Goal: Task Accomplishment & Management: Manage account settings

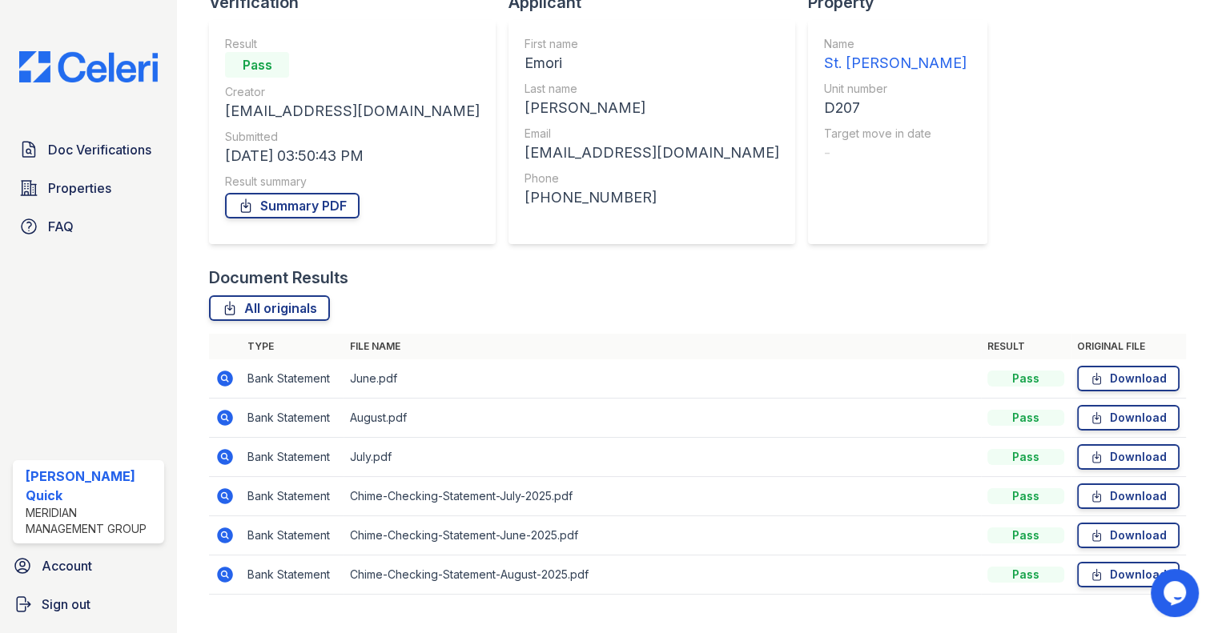
scroll to position [158, 0]
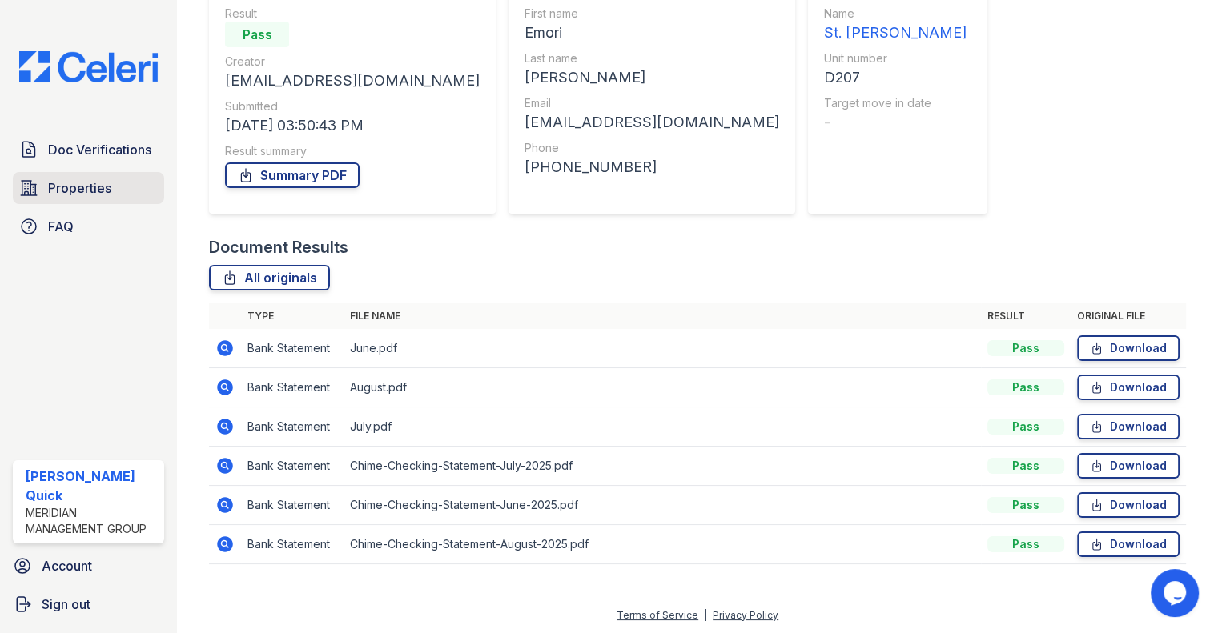
click at [82, 194] on span "Properties" at bounding box center [79, 188] width 63 height 19
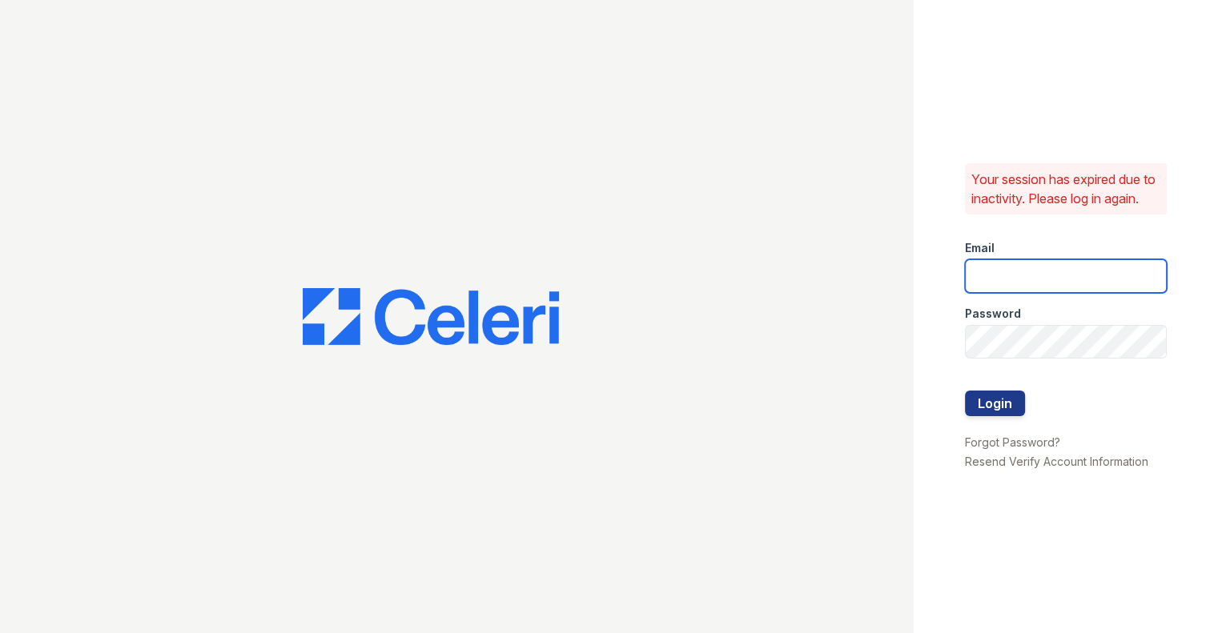
type input "[PERSON_NAME][EMAIL_ADDRESS][DOMAIN_NAME]"
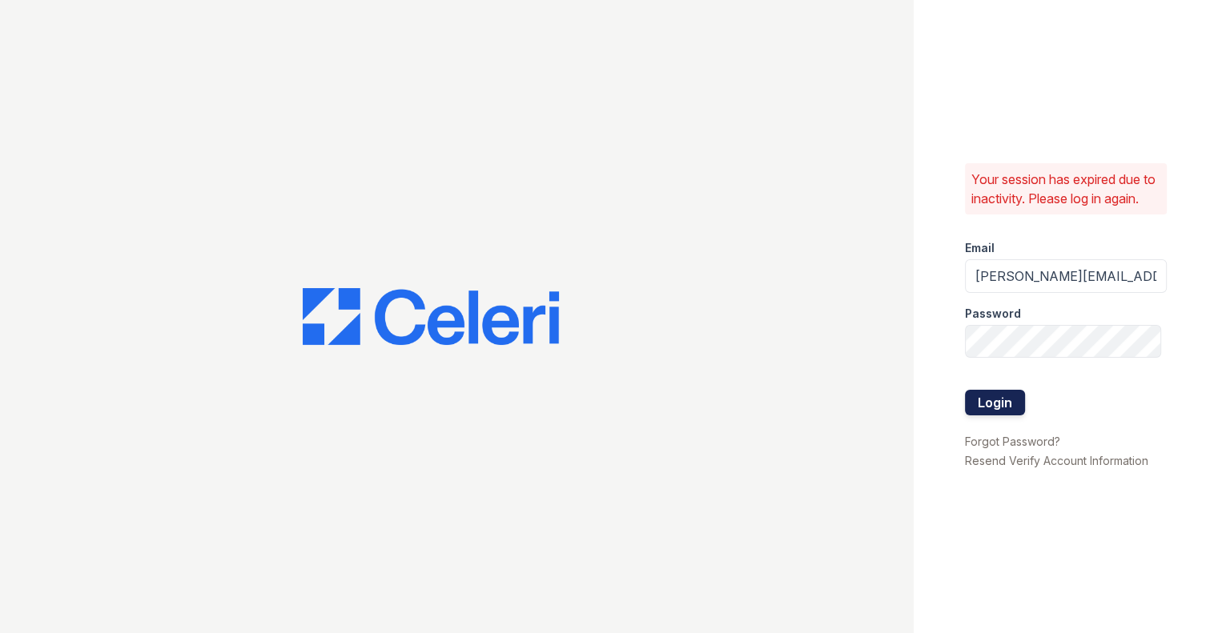
click at [988, 403] on button "Login" at bounding box center [995, 403] width 60 height 26
